Goal: Task Accomplishment & Management: Manage account settings

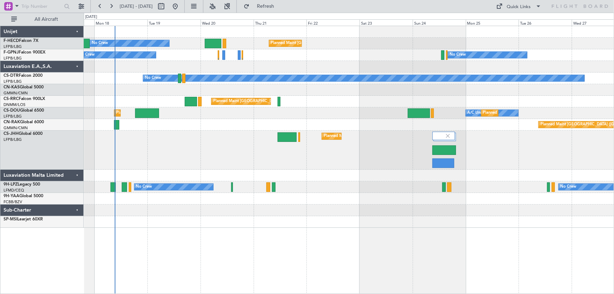
click at [194, 147] on div "Planned Maint [GEOGRAPHIC_DATA] ([GEOGRAPHIC_DATA]) Planned Maint [GEOGRAPHIC_D…" at bounding box center [349, 149] width 530 height 39
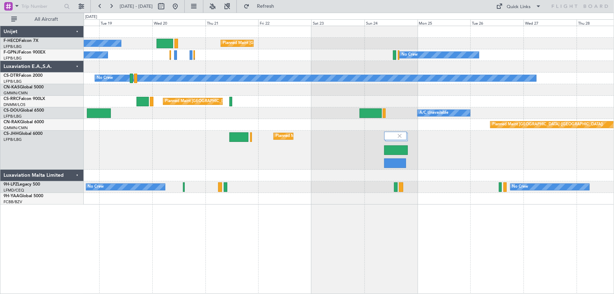
click at [224, 177] on div at bounding box center [349, 176] width 530 height 12
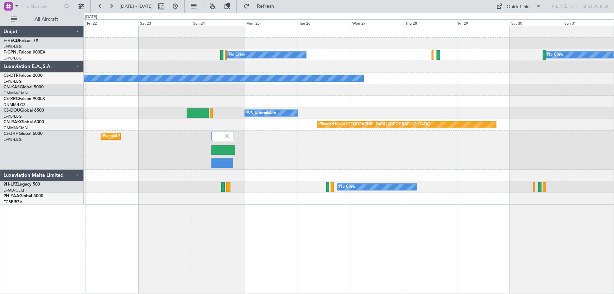
click at [319, 71] on div "Planned Maint [GEOGRAPHIC_DATA] ([GEOGRAPHIC_DATA]) Planned Maint [GEOGRAPHIC_D…" at bounding box center [349, 115] width 530 height 178
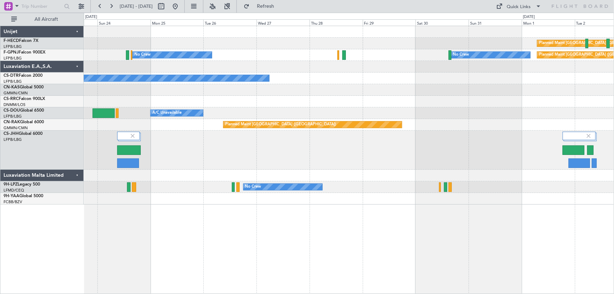
click at [331, 91] on div "Planned Maint [GEOGRAPHIC_DATA] ([GEOGRAPHIC_DATA]) Planned Maint [GEOGRAPHIC_D…" at bounding box center [349, 115] width 530 height 178
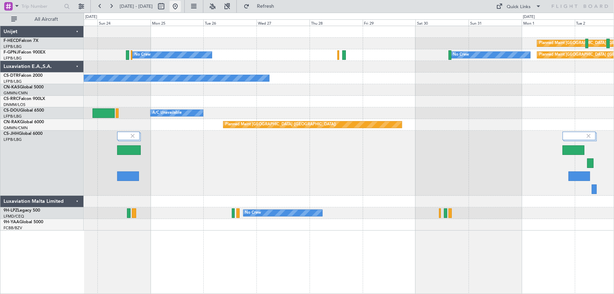
click at [181, 7] on button at bounding box center [175, 6] width 11 height 11
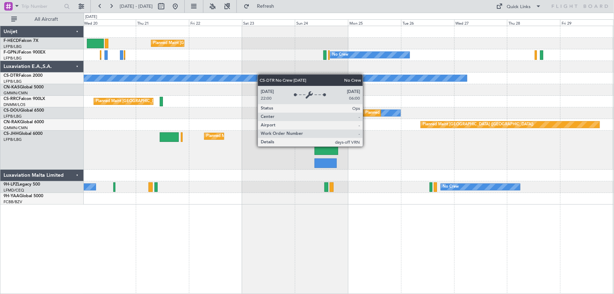
click at [247, 77] on div "Planned Maint [GEOGRAPHIC_DATA] ([GEOGRAPHIC_DATA]) Planned Maint [GEOGRAPHIC_D…" at bounding box center [349, 115] width 530 height 178
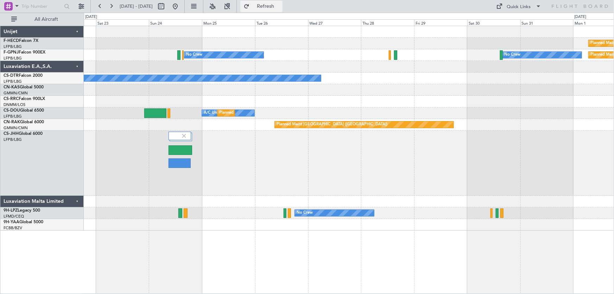
click at [280, 7] on span "Refresh" at bounding box center [266, 6] width 30 height 5
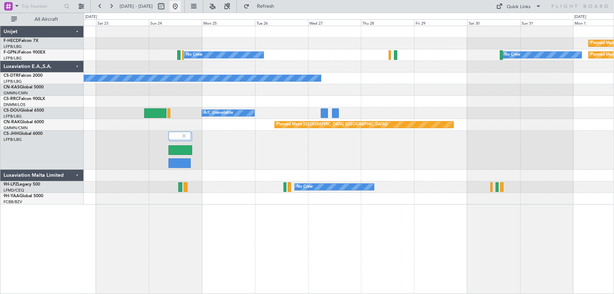
click at [181, 10] on button at bounding box center [175, 6] width 11 height 11
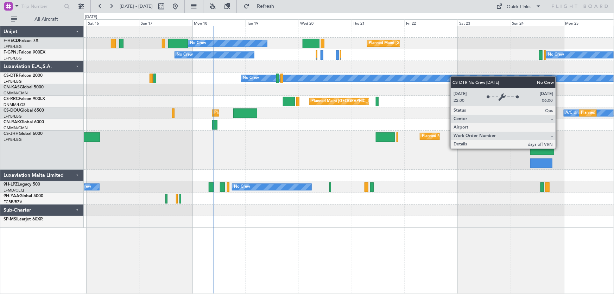
click at [306, 83] on div "Planned Maint [GEOGRAPHIC_DATA] ([GEOGRAPHIC_DATA]) No Crew No Crew No Crew No …" at bounding box center [349, 127] width 530 height 202
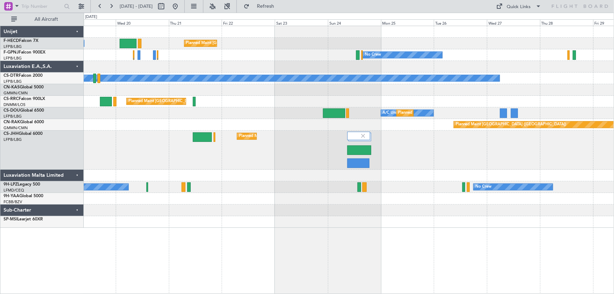
click at [295, 90] on div "Planned Maint [GEOGRAPHIC_DATA] ([GEOGRAPHIC_DATA]) No Crew No Crew No Crew No …" at bounding box center [349, 127] width 530 height 202
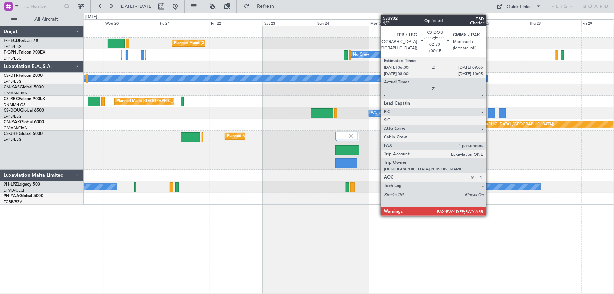
click at [489, 113] on div at bounding box center [491, 112] width 7 height 9
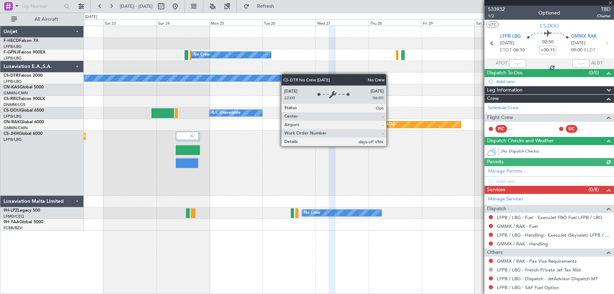
click at [298, 77] on div "Planned Maint [GEOGRAPHIC_DATA] ([GEOGRAPHIC_DATA]) Planned Maint [GEOGRAPHIC_D…" at bounding box center [349, 128] width 530 height 204
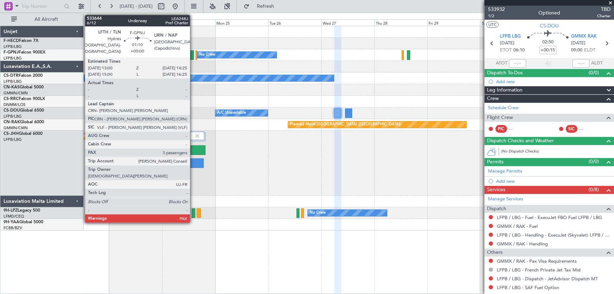
click at [193, 56] on div at bounding box center [191, 54] width 3 height 9
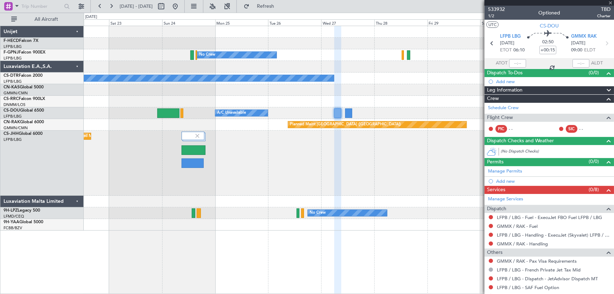
type input "4"
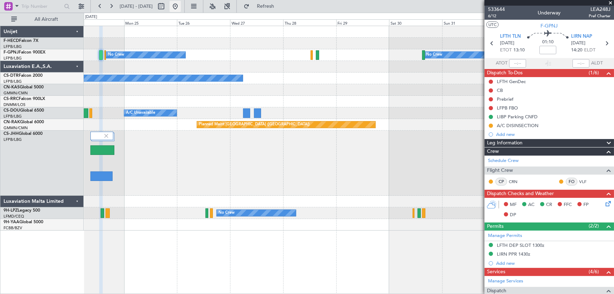
click at [181, 5] on button at bounding box center [175, 6] width 11 height 11
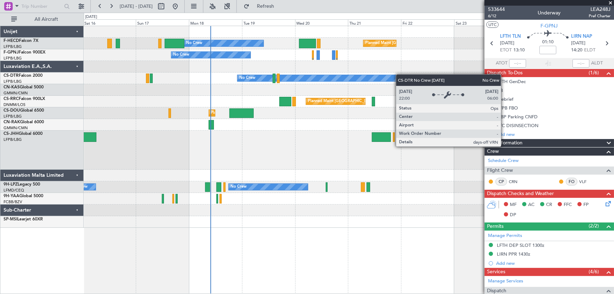
click at [277, 75] on div "Planned Maint [GEOGRAPHIC_DATA] ([GEOGRAPHIC_DATA]) No Crew No Crew No Crew No …" at bounding box center [349, 127] width 530 height 202
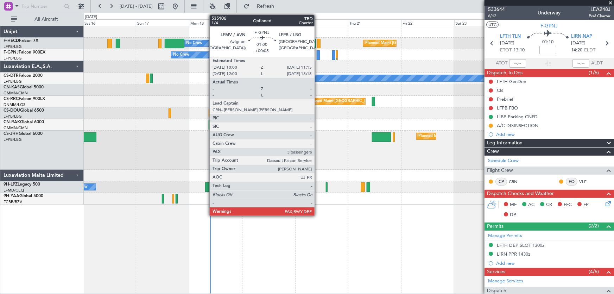
click at [319, 55] on div at bounding box center [318, 54] width 3 height 9
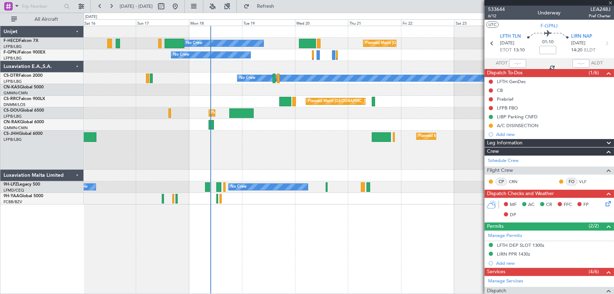
type input "+00:05"
type input "3"
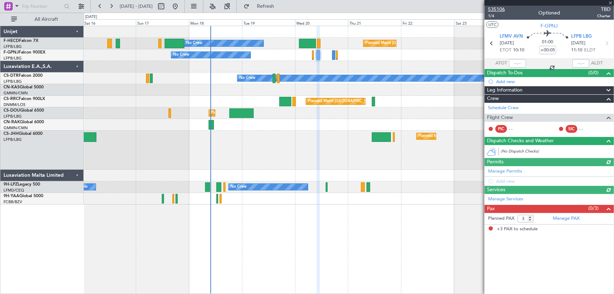
click at [501, 9] on span "535106" at bounding box center [496, 9] width 17 height 7
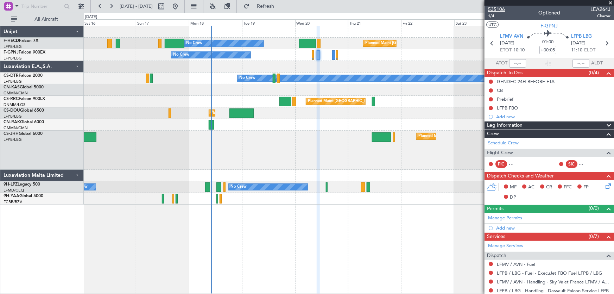
click at [500, 12] on span "535106" at bounding box center [496, 9] width 17 height 7
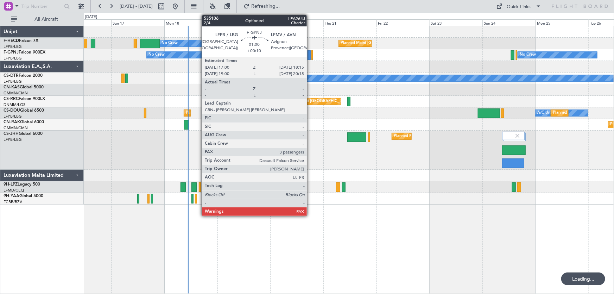
click at [310, 56] on div at bounding box center [308, 54] width 3 height 9
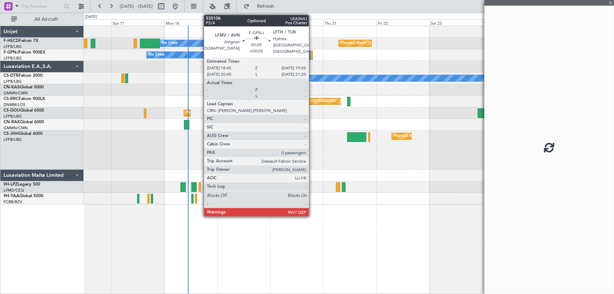
click at [312, 54] on div at bounding box center [311, 54] width 1 height 9
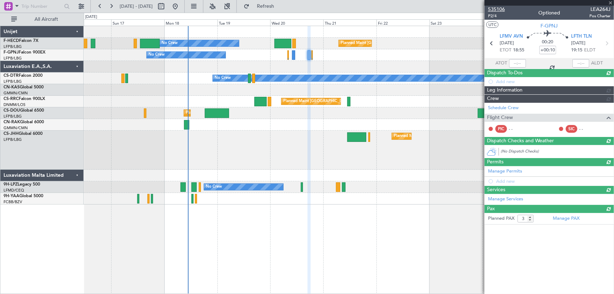
type input "+00:05"
type input "0"
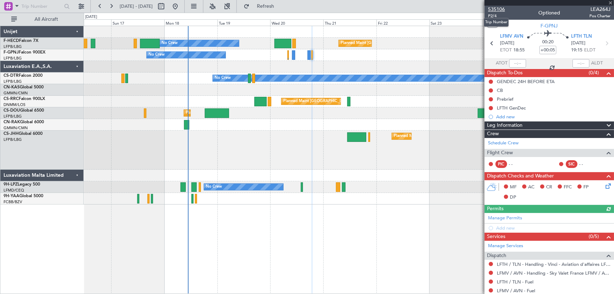
click at [494, 9] on span "535106" at bounding box center [496, 9] width 17 height 7
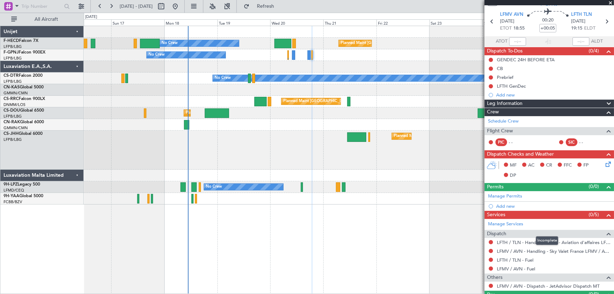
scroll to position [5, 0]
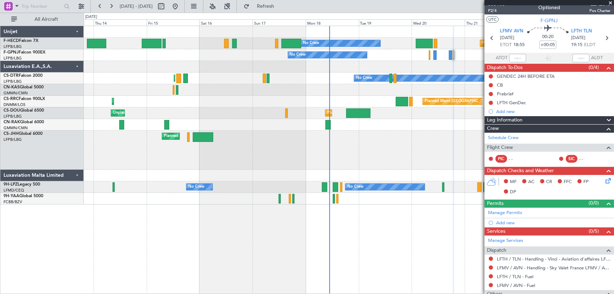
click at [341, 91] on div at bounding box center [349, 90] width 530 height 12
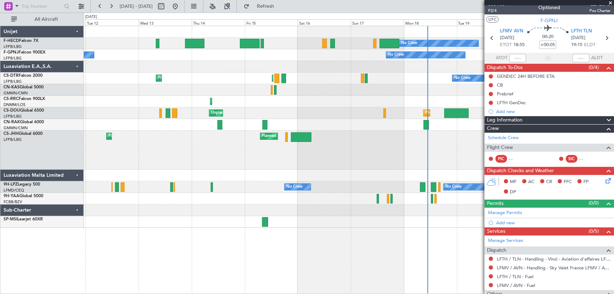
click at [325, 71] on div at bounding box center [349, 67] width 530 height 12
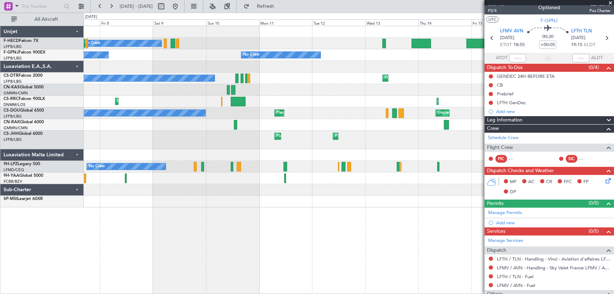
click at [339, 62] on div at bounding box center [349, 67] width 530 height 12
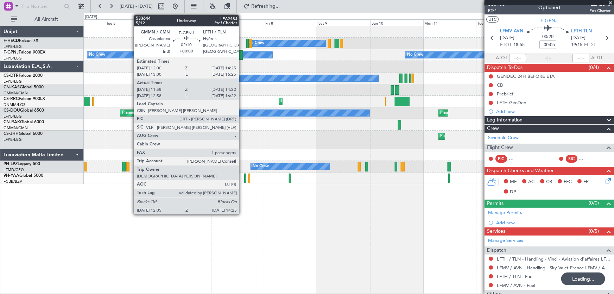
click at [242, 53] on div at bounding box center [239, 54] width 5 height 9
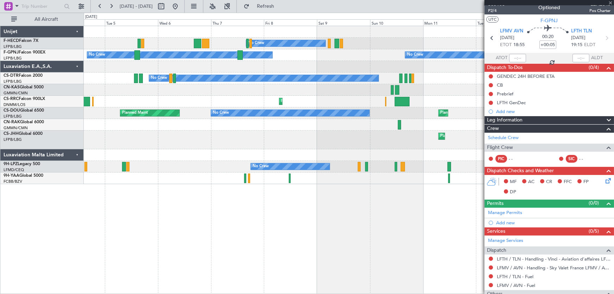
type input "12:08"
type input "14:17"
type input "1"
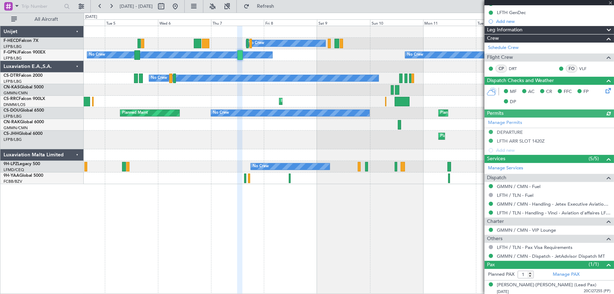
scroll to position [88, 0]
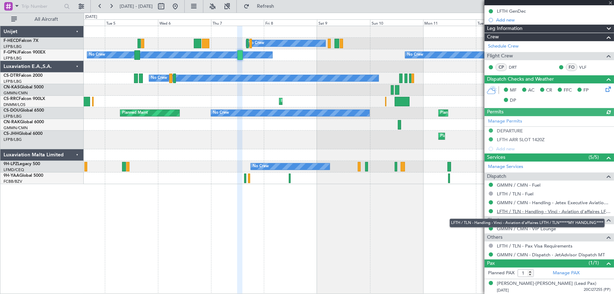
click at [560, 210] on link "LFTH / TLN - Handling - Vinci - Aviation d'affaires LFTH / TLN*****MY HANDLING*…" at bounding box center [554, 211] width 114 height 6
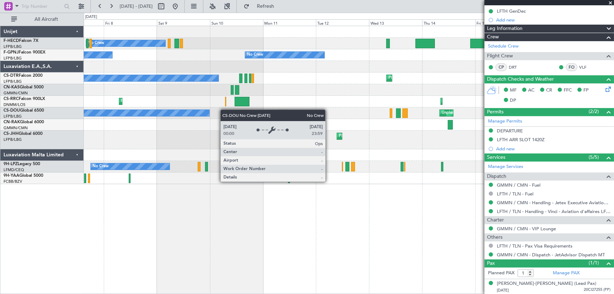
click at [194, 114] on div "No Crew No Crew No Crew No Crew No Crew No Crew No Crew Planned Maint Sofia Pla…" at bounding box center [349, 105] width 530 height 158
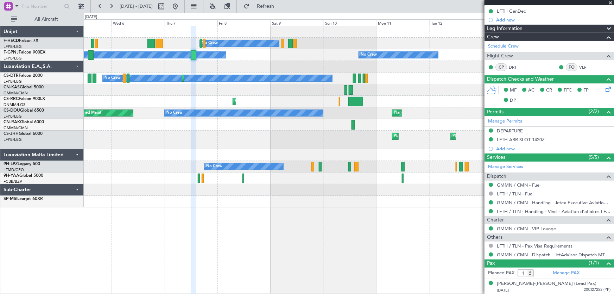
click at [102, 94] on div at bounding box center [349, 90] width 530 height 12
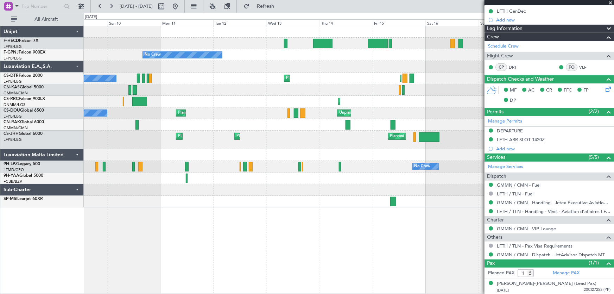
click at [138, 96] on div "No Crew No Crew Planned Maint Paris (Le Bourget) No Crew No Crew No Crew No Cre…" at bounding box center [349, 116] width 530 height 181
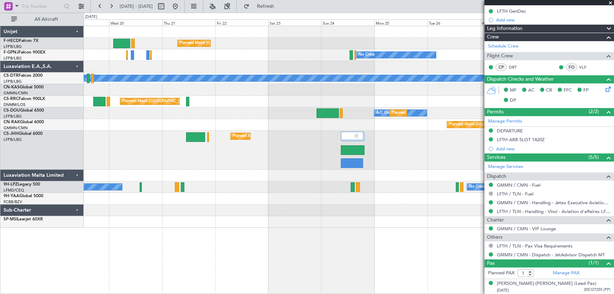
click at [159, 82] on div "Planned Maint [GEOGRAPHIC_DATA] ([GEOGRAPHIC_DATA]) No Crew No Crew No Crew No …" at bounding box center [349, 127] width 530 height 202
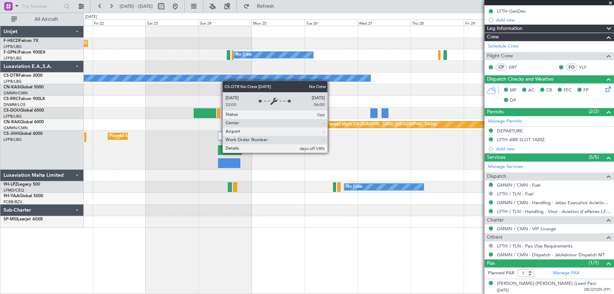
click at [191, 83] on div "Planned Maint Paris (Le Bourget) Planned Maint Paris (Le Bourget) No Crew No Cr…" at bounding box center [349, 127] width 530 height 202
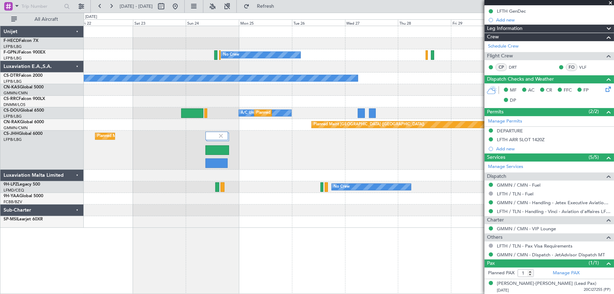
click at [221, 69] on div "Planned Maint Paris (Le Bourget) Planned Maint Paris (Le Bourget) No Crew No Cr…" at bounding box center [349, 127] width 530 height 202
